Goal: Task Accomplishment & Management: Manage account settings

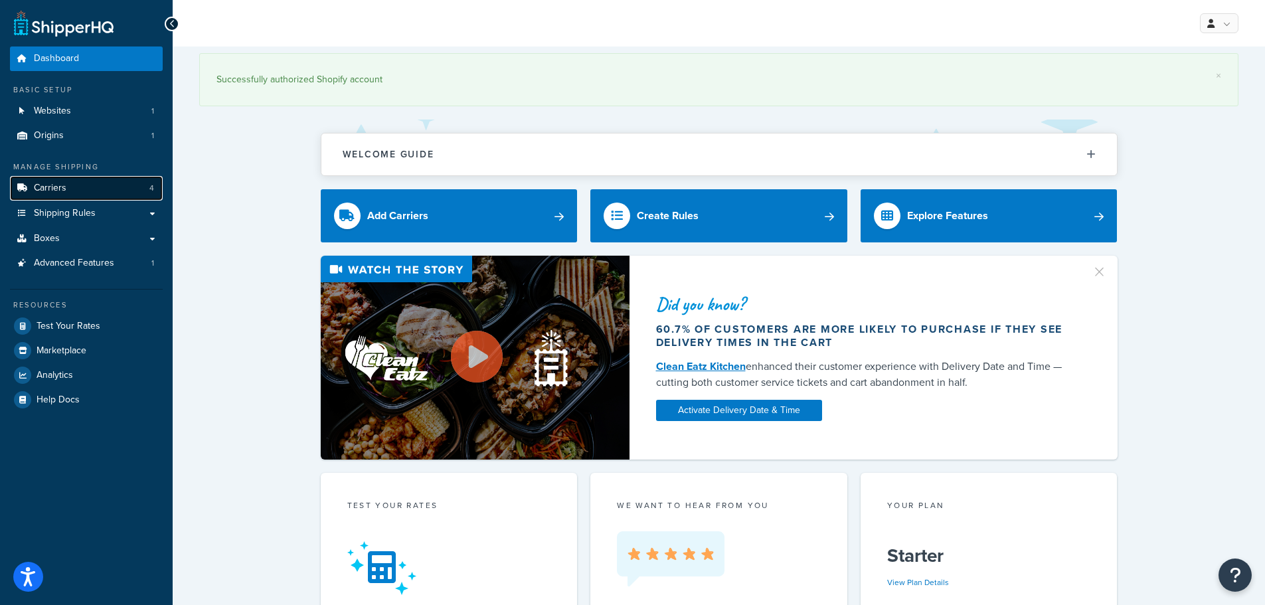
click at [77, 179] on link "Carriers 4" at bounding box center [86, 188] width 153 height 25
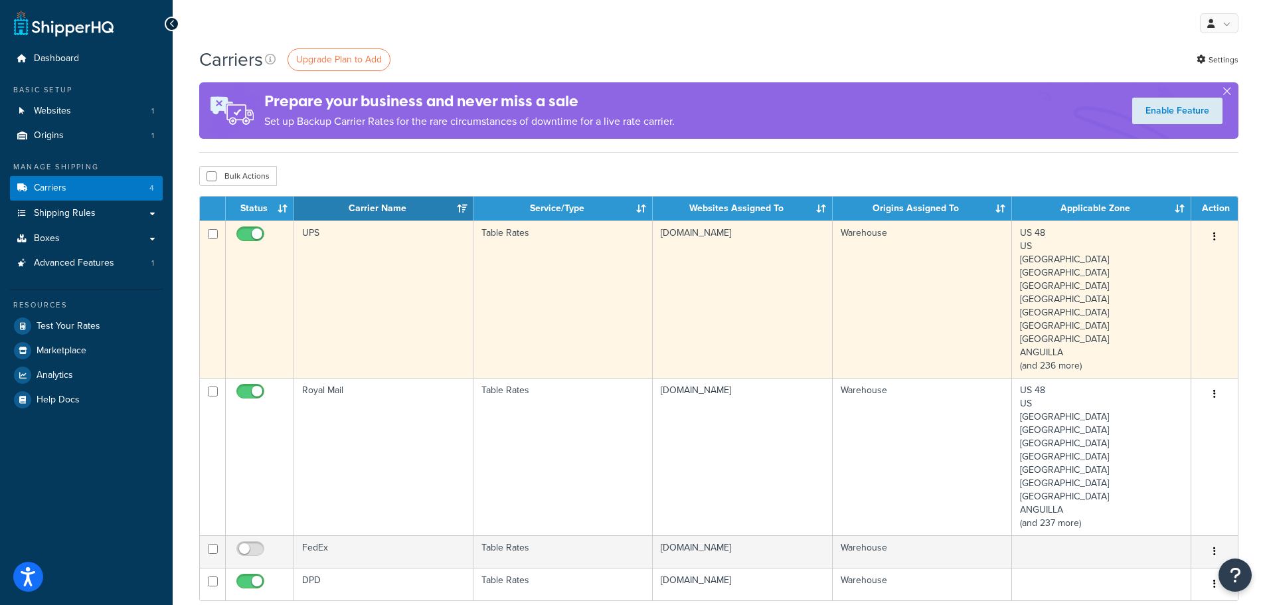
click at [1221, 236] on button "button" at bounding box center [1214, 236] width 19 height 21
drag, startPoint x: 382, startPoint y: 238, endPoint x: 329, endPoint y: 239, distance: 52.5
click at [329, 239] on td "UPS" at bounding box center [383, 298] width 179 height 157
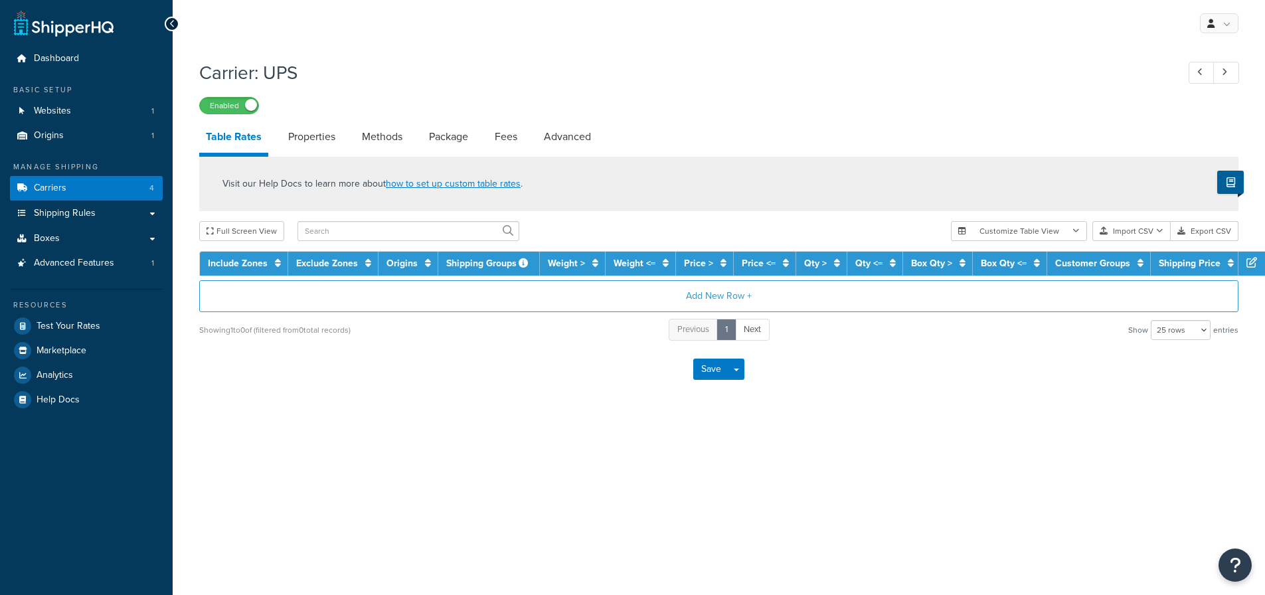
select select "25"
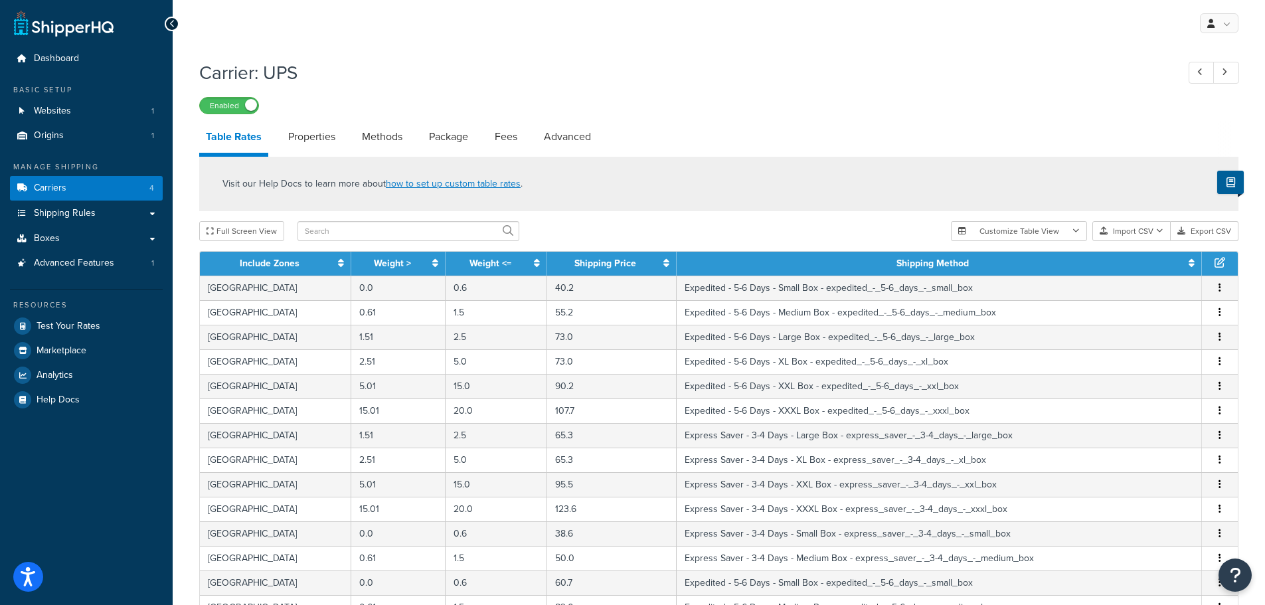
click at [441, 220] on div "Visit our Help Docs to learn more about how to set up custom table rates . Full…" at bounding box center [718, 556] width 1059 height 799
click at [454, 226] on input "text" at bounding box center [408, 231] width 222 height 20
type input "south afric"
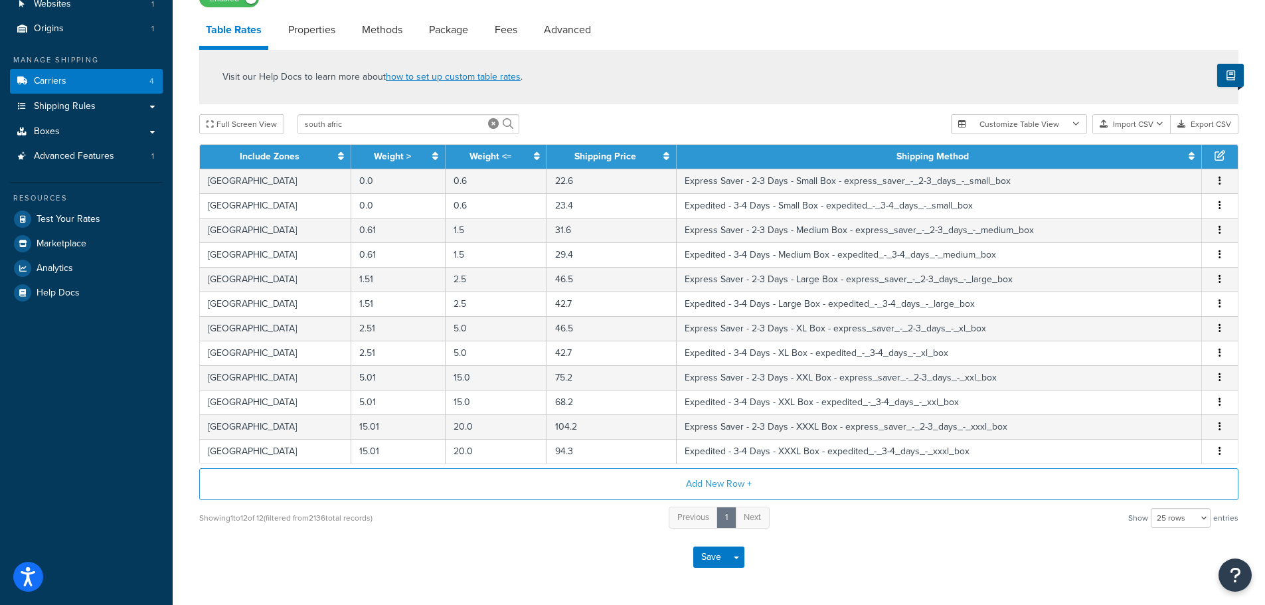
scroll to position [153, 0]
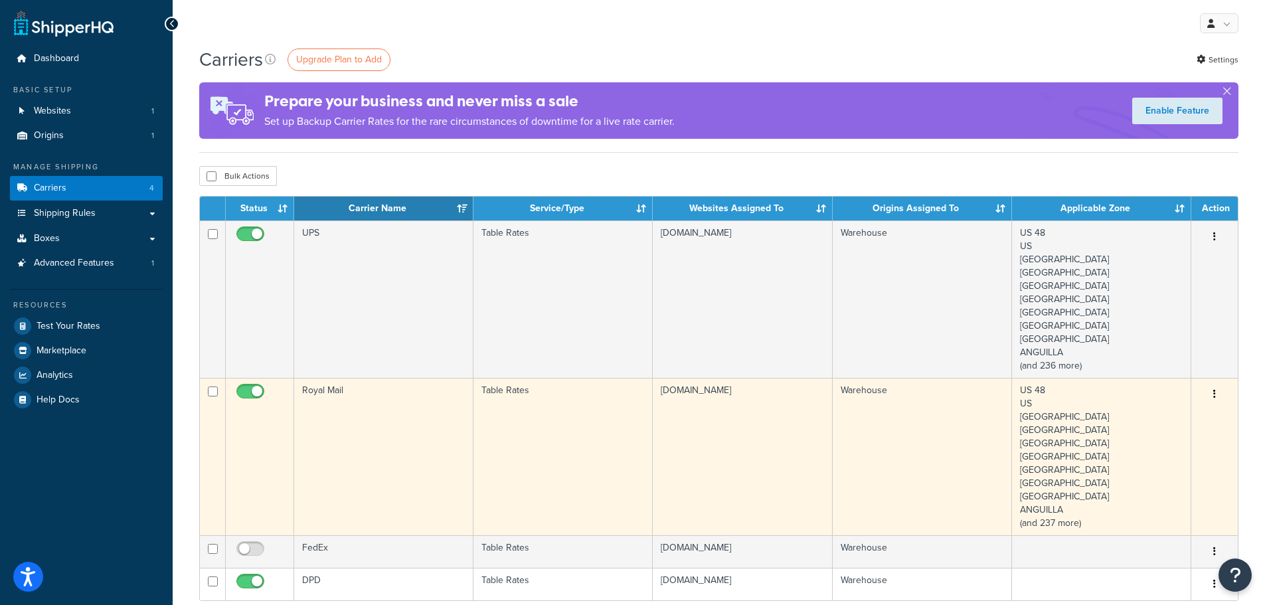
click at [1218, 396] on button "button" at bounding box center [1214, 394] width 19 height 21
click at [1186, 412] on link "Edit" at bounding box center [1160, 420] width 105 height 27
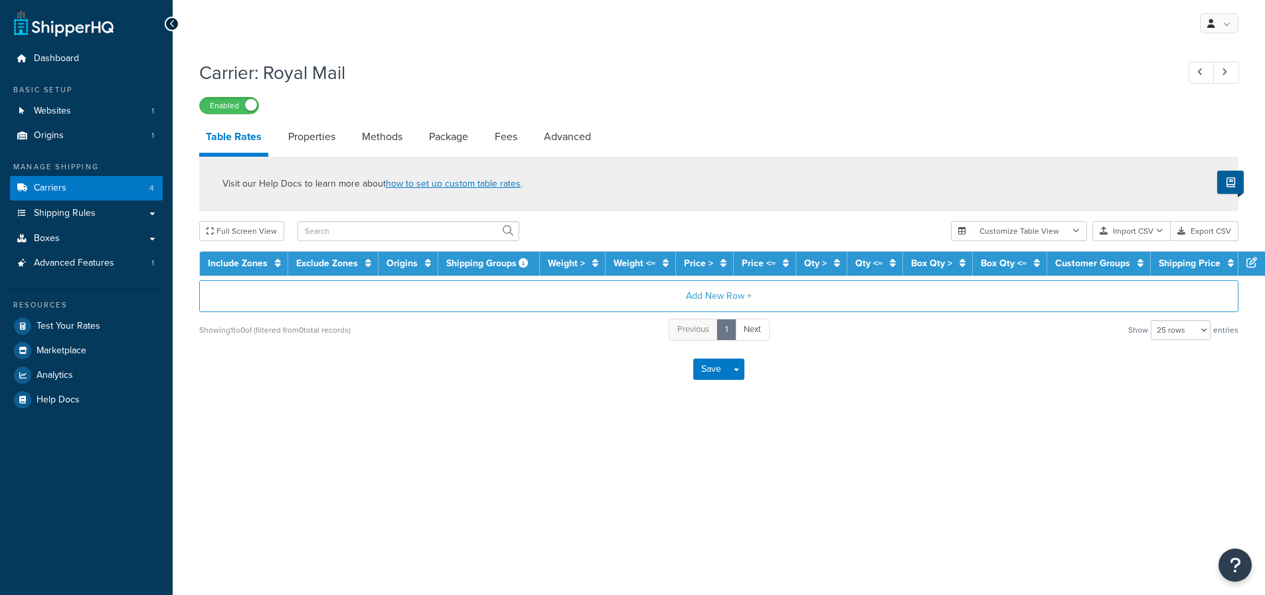
select select "25"
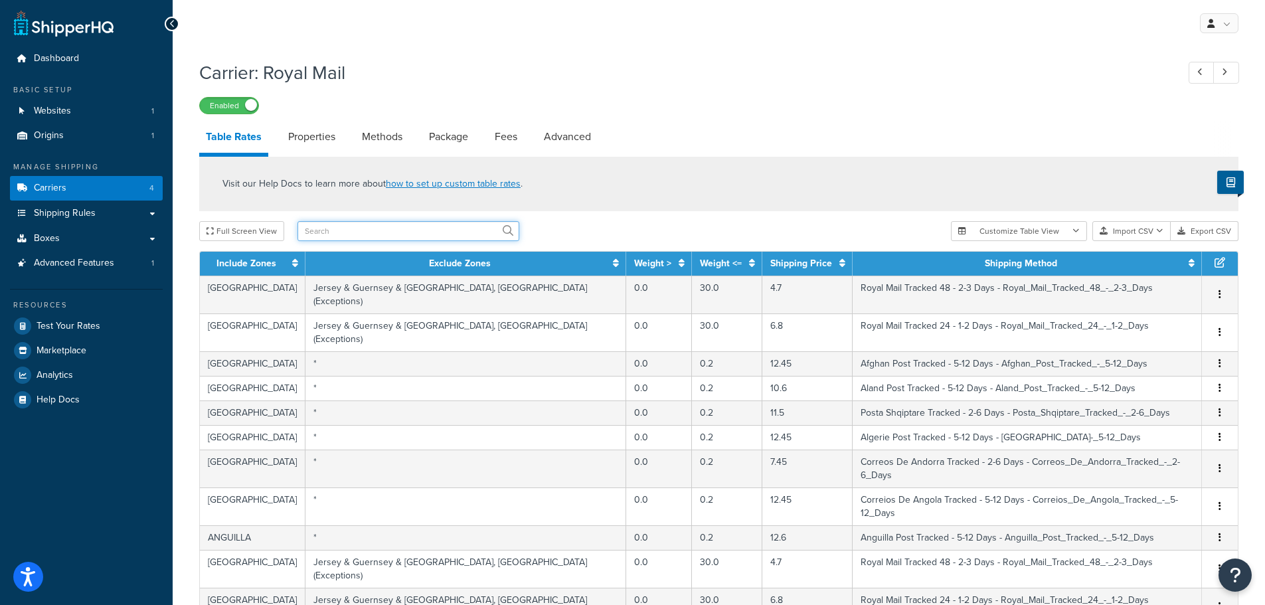
click at [459, 240] on input "text" at bounding box center [408, 231] width 222 height 20
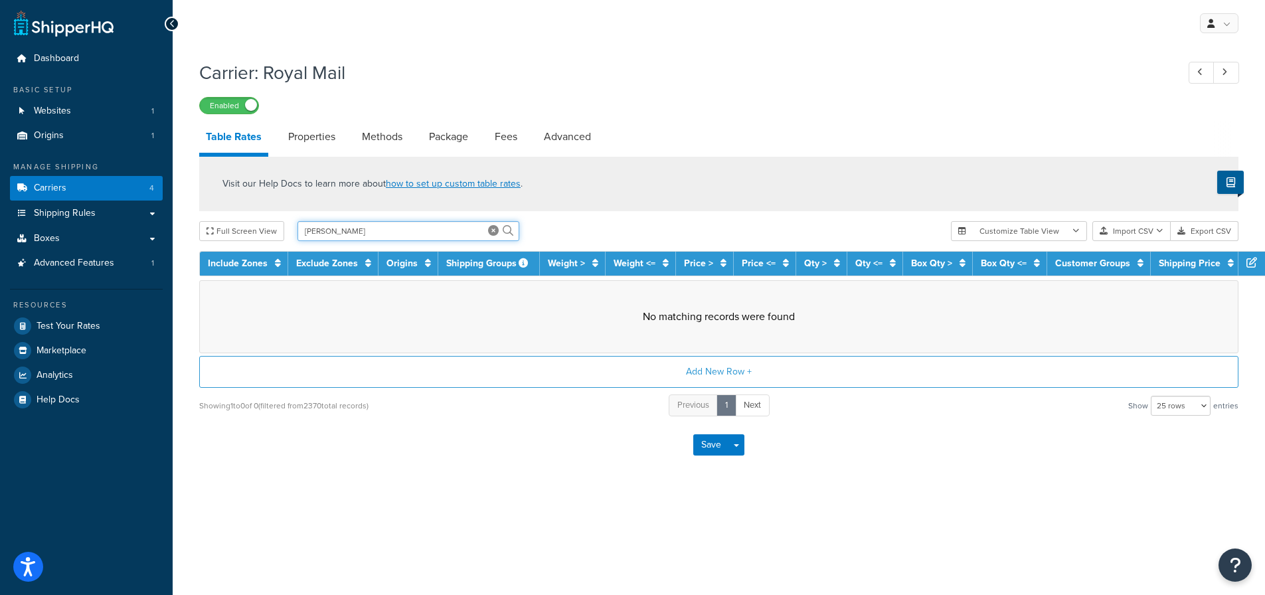
click at [459, 240] on input "johan" at bounding box center [408, 231] width 222 height 20
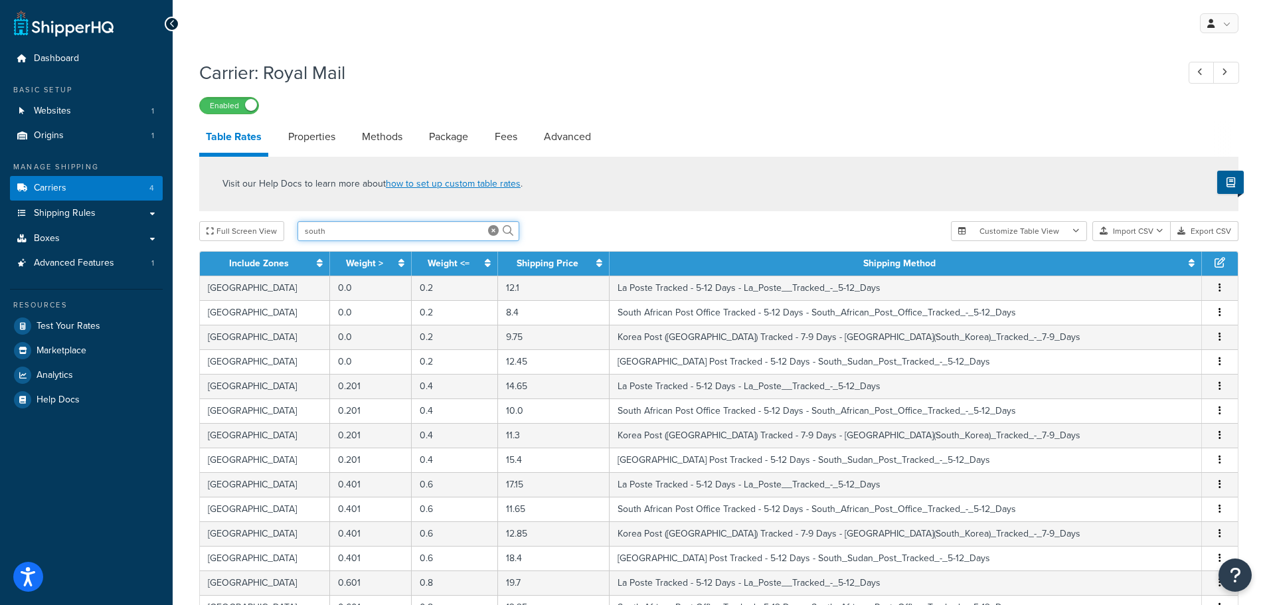
click at [341, 225] on input "south" at bounding box center [408, 231] width 222 height 20
type input "south afric"
